Goal: Task Accomplishment & Management: Manage account settings

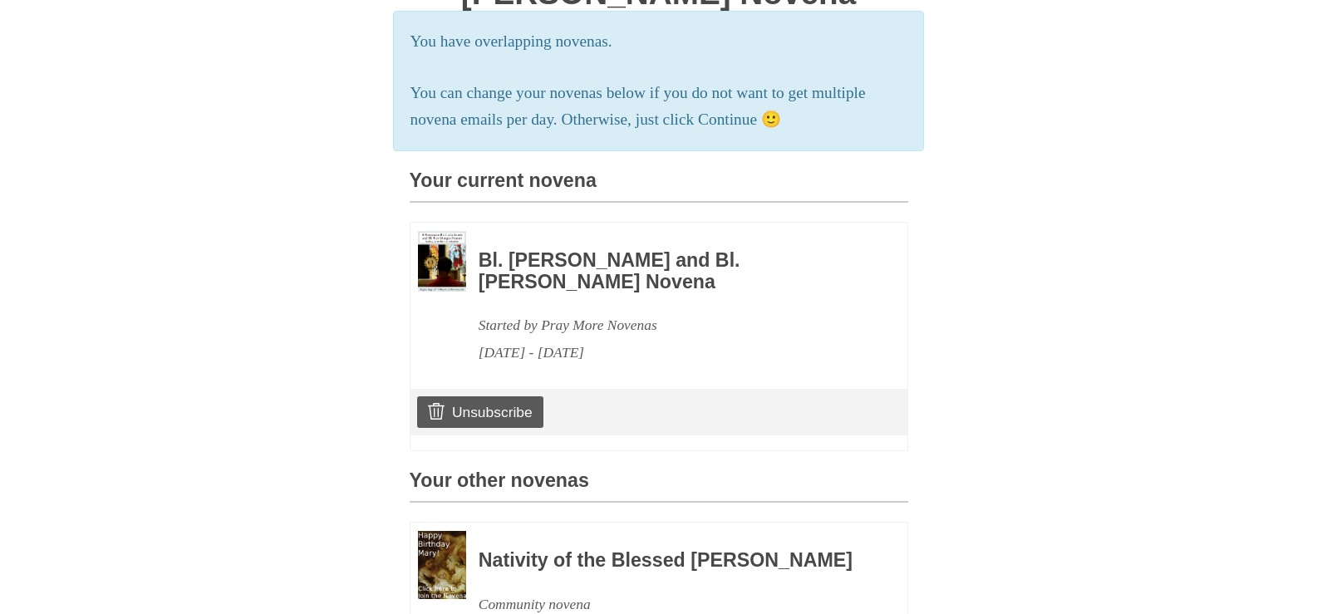
scroll to position [539, 0]
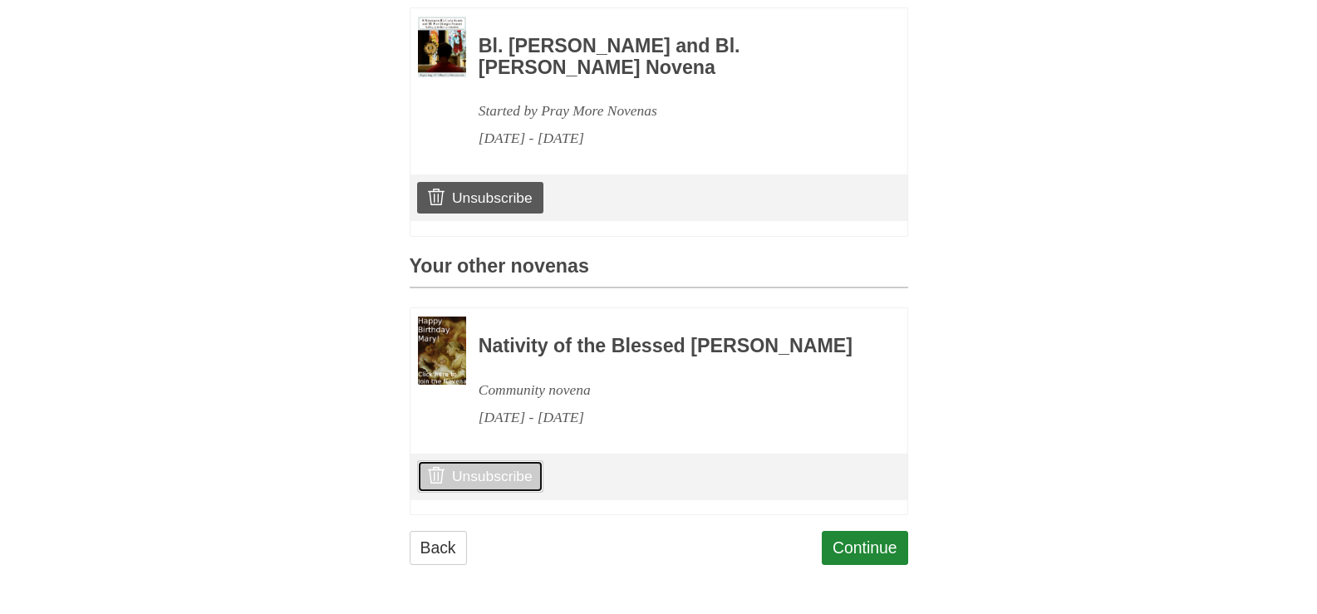
click at [501, 467] on link "Unsubscribe" at bounding box center [479, 476] width 125 height 32
click at [498, 481] on link "Unsubscribe" at bounding box center [479, 476] width 125 height 32
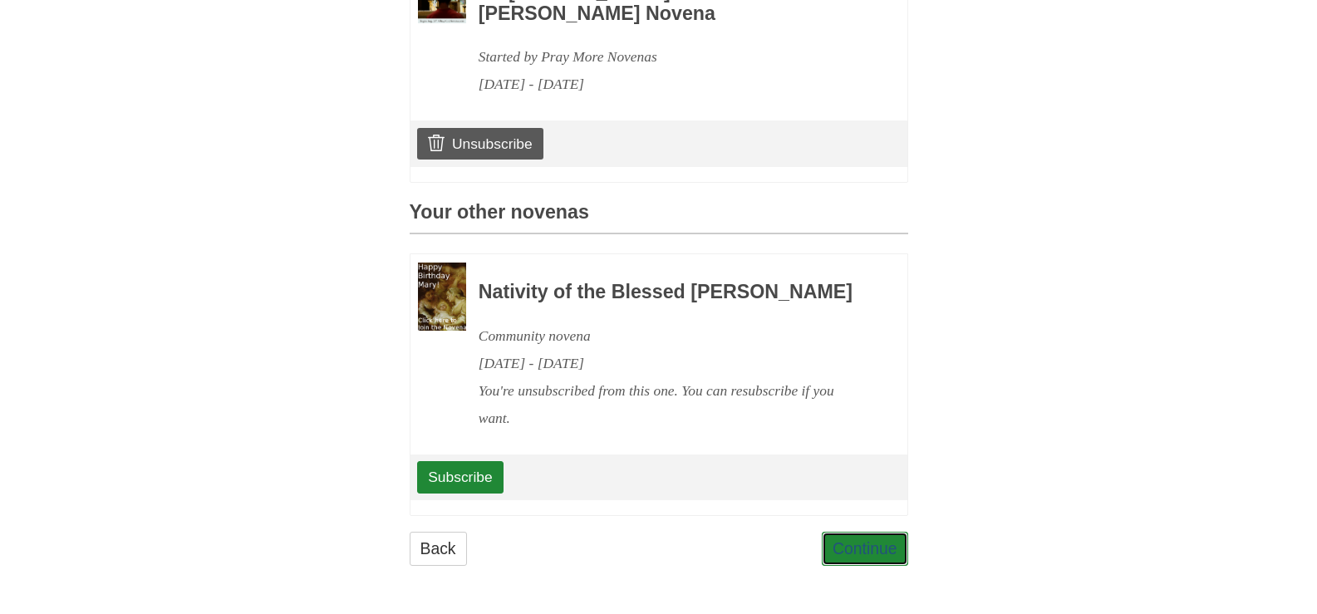
scroll to position [594, 0]
click at [853, 553] on link "Continue" at bounding box center [865, 549] width 86 height 34
